Goal: Task Accomplishment & Management: Use online tool/utility

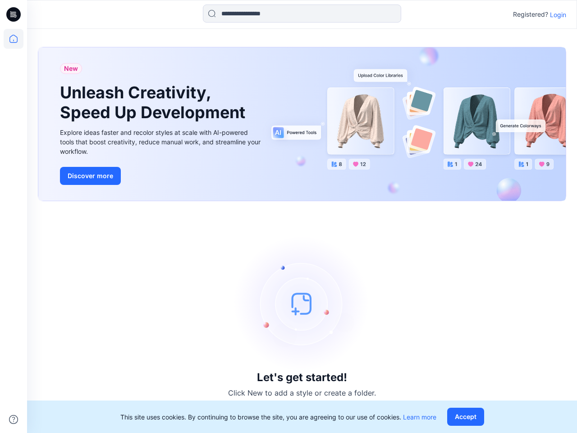
click at [288, 216] on div "Let's get started! Click New to add a style or create a folder." at bounding box center [302, 317] width 528 height 210
click at [14, 14] on icon at bounding box center [15, 14] width 4 height 0
click at [14, 39] on icon at bounding box center [14, 39] width 20 height 20
click at [14, 419] on icon at bounding box center [13, 419] width 9 height 9
click at [302, 14] on input at bounding box center [302, 14] width 198 height 18
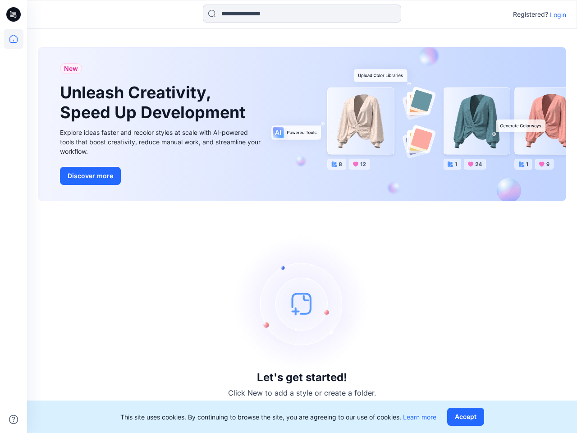
click at [558, 14] on p "Login" at bounding box center [558, 14] width 16 height 9
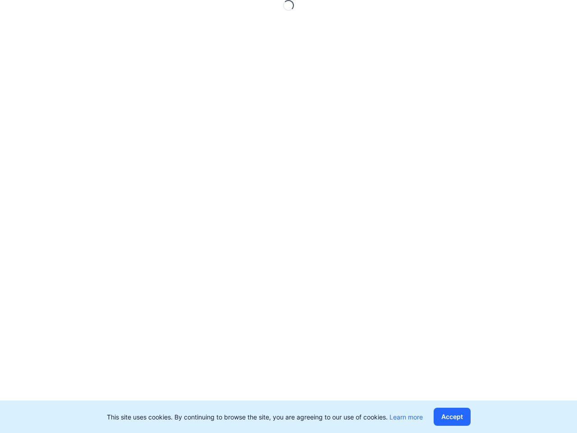
click at [467, 416] on button "Accept" at bounding box center [452, 416] width 37 height 18
